Goal: Transaction & Acquisition: Download file/media

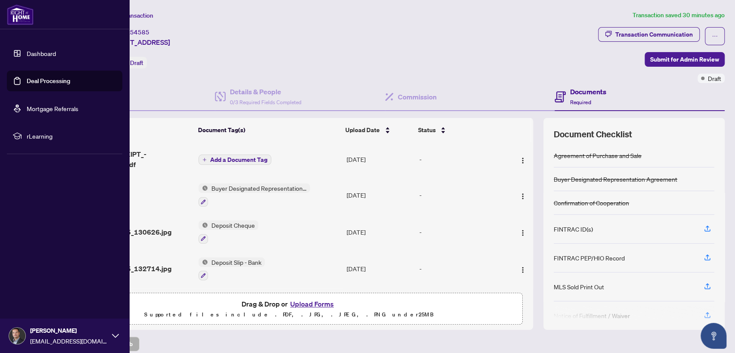
click at [34, 53] on link "Dashboard" at bounding box center [41, 54] width 29 height 8
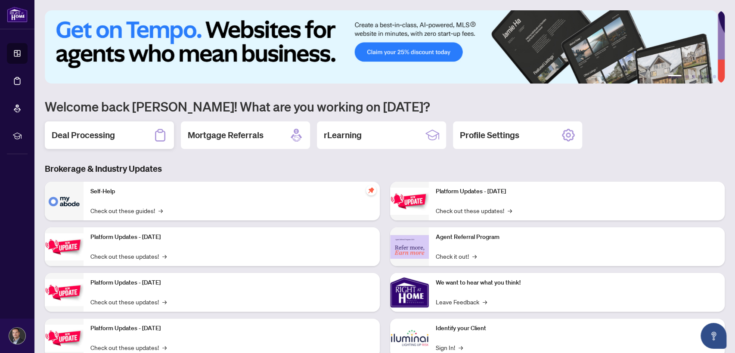
click at [112, 129] on h2 "Deal Processing" at bounding box center [83, 135] width 63 height 12
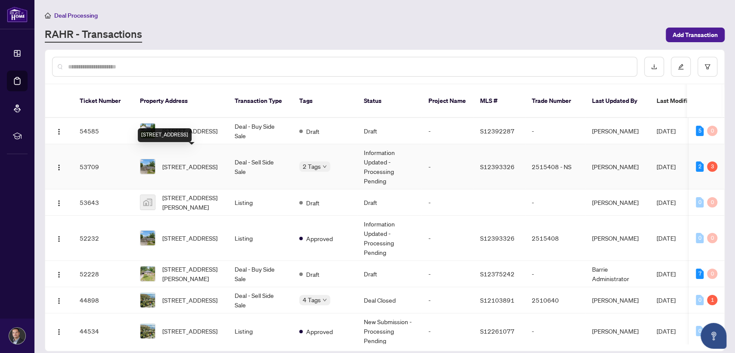
click at [184, 162] on span "[STREET_ADDRESS]" at bounding box center [189, 166] width 55 height 9
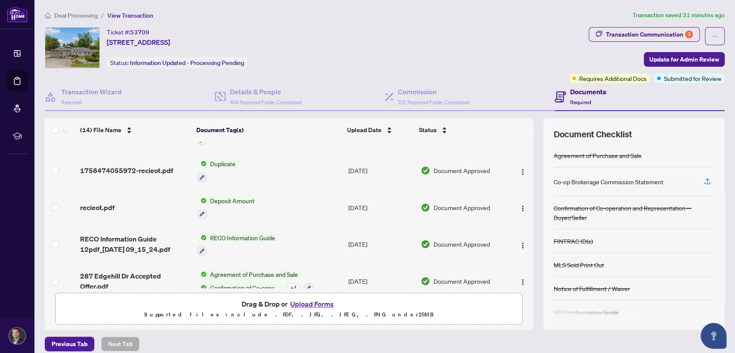
scroll to position [354, 0]
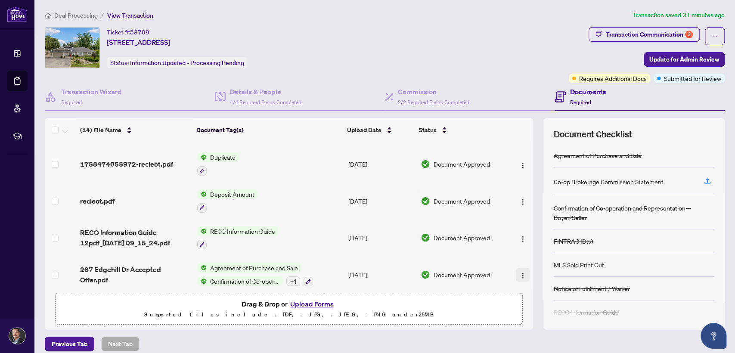
click at [519, 272] on img "button" at bounding box center [522, 275] width 7 height 7
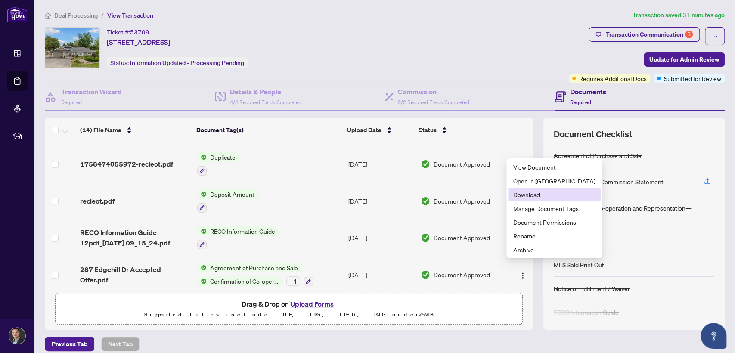
click at [518, 195] on span "Download" at bounding box center [554, 194] width 82 height 9
